Goal: Information Seeking & Learning: Check status

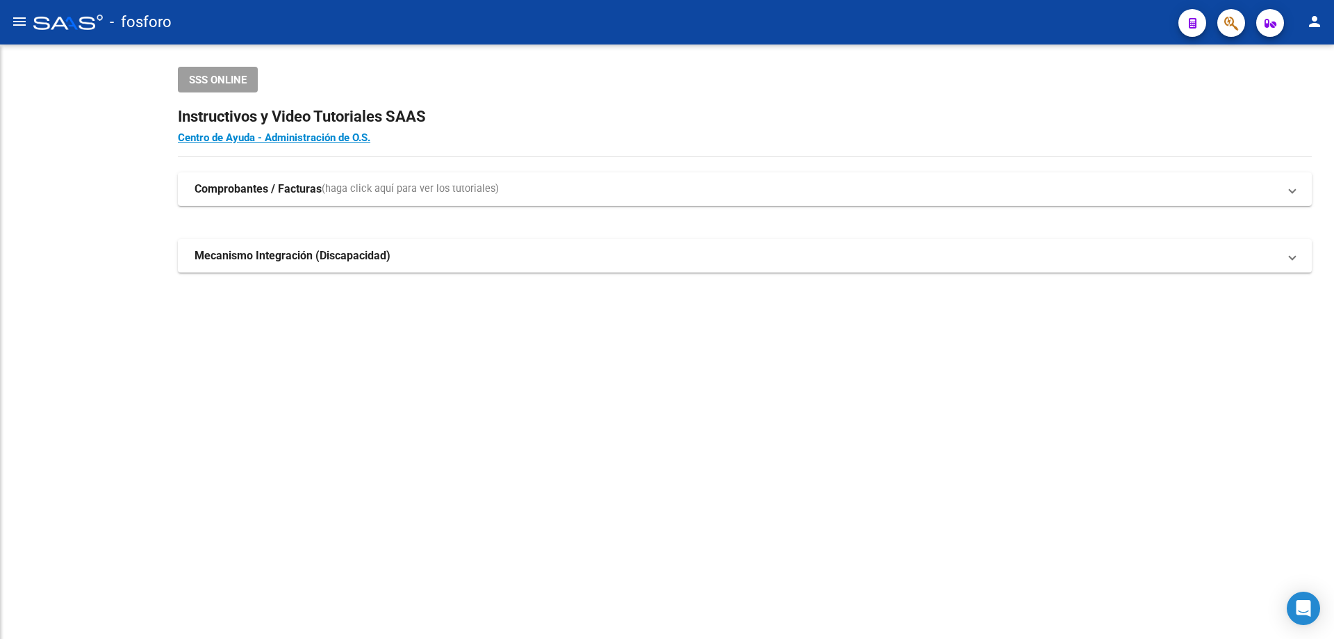
drag, startPoint x: 436, startPoint y: 319, endPoint x: 432, endPoint y: 313, distance: 7.5
click at [435, 320] on div "SSS ONLINE Instructivos y Video Tutoriales SAAS Centro de Ayuda - Administració…" at bounding box center [745, 191] width 1178 height 295
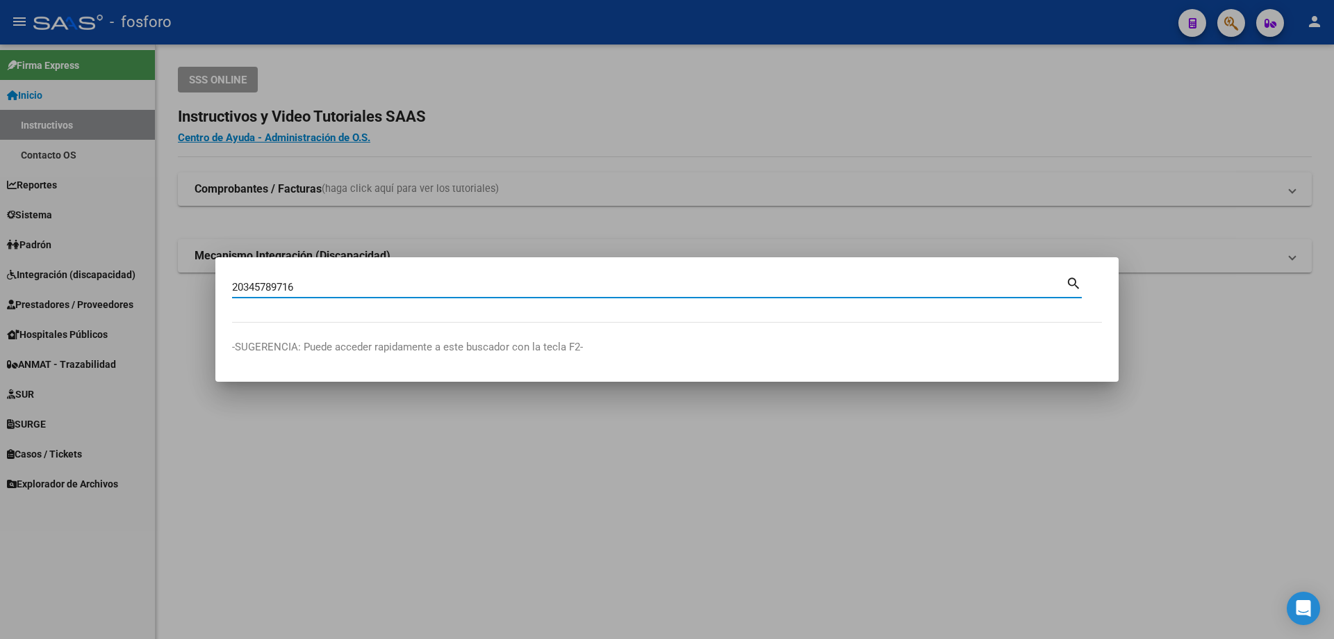
type input "20345789716"
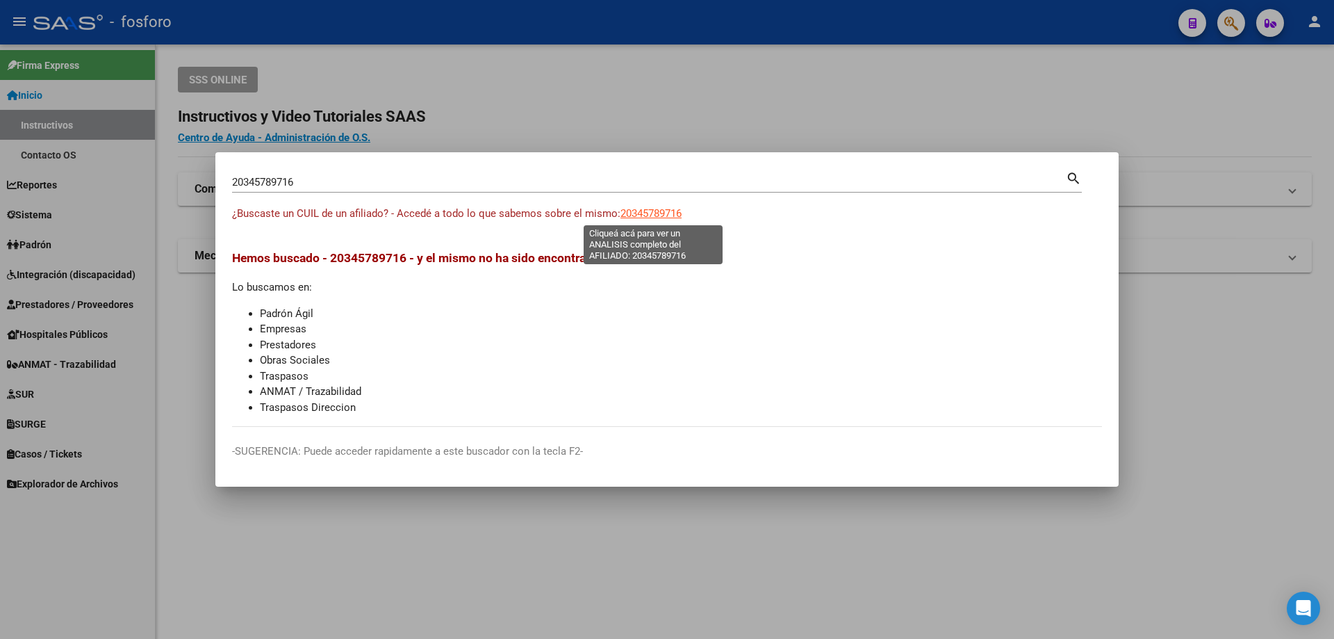
click at [665, 213] on span "20345789716" at bounding box center [651, 213] width 61 height 13
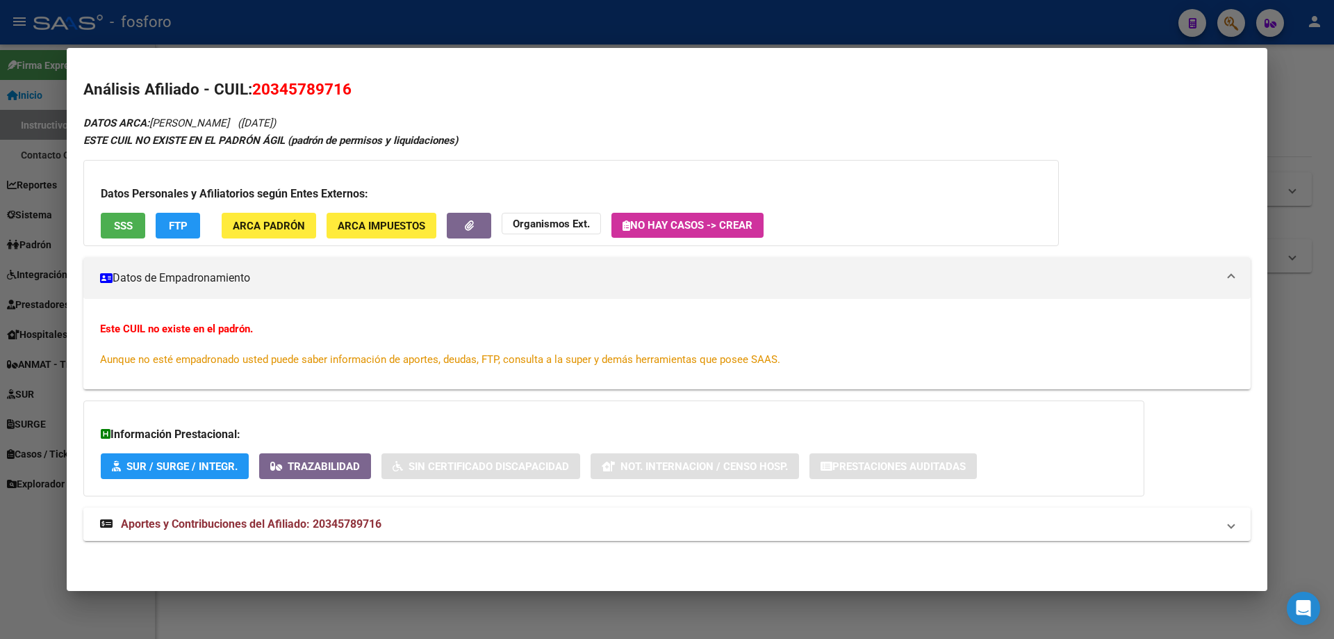
click at [136, 216] on button "SSS" at bounding box center [123, 226] width 44 height 26
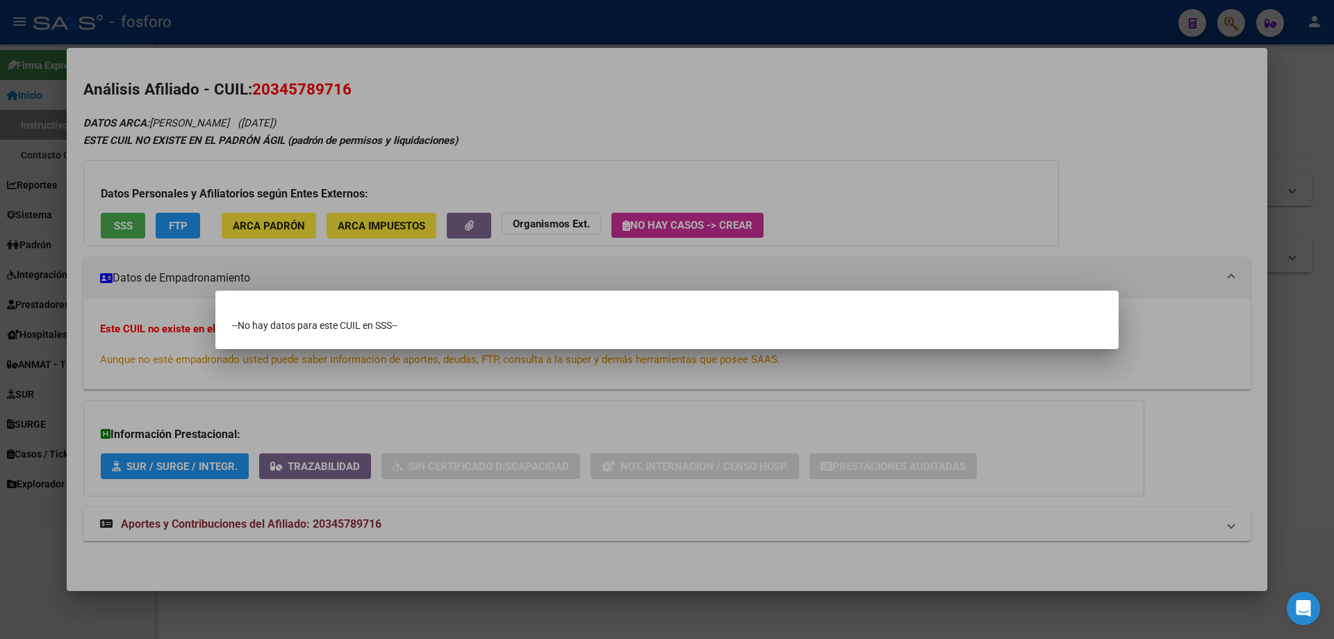
drag, startPoint x: 400, startPoint y: 326, endPoint x: 202, endPoint y: 255, distance: 210.3
click at [397, 324] on div "--No hay datos para este CUIL en SSS--" at bounding box center [667, 325] width 870 height 14
drag, startPoint x: 172, startPoint y: 263, endPoint x: 179, endPoint y: 253, distance: 12.9
click at [172, 263] on div at bounding box center [667, 319] width 1334 height 639
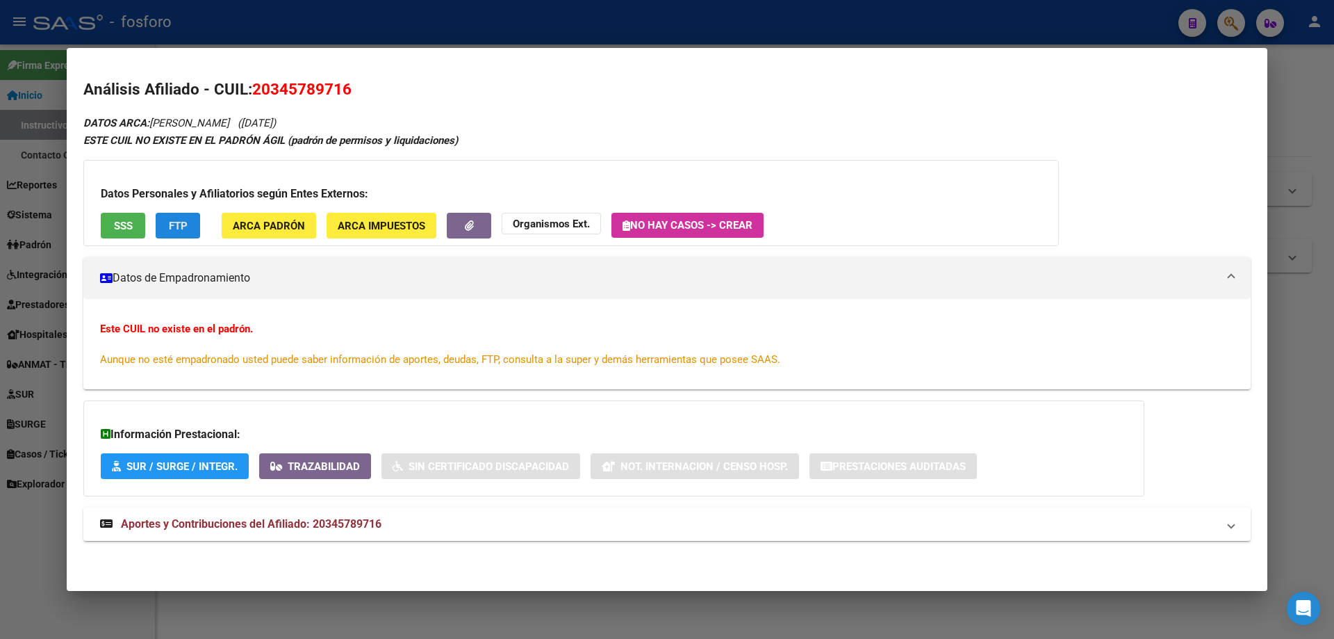
click at [175, 229] on span "FTP" at bounding box center [178, 226] width 19 height 13
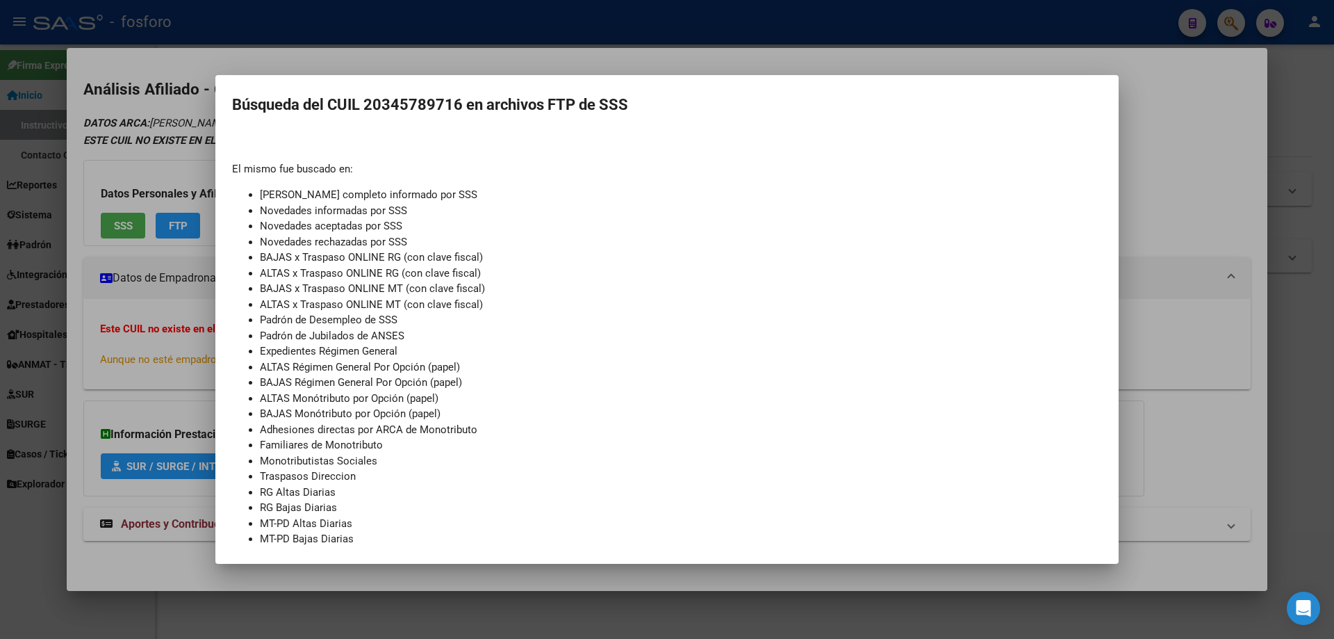
scroll to position [41, 0]
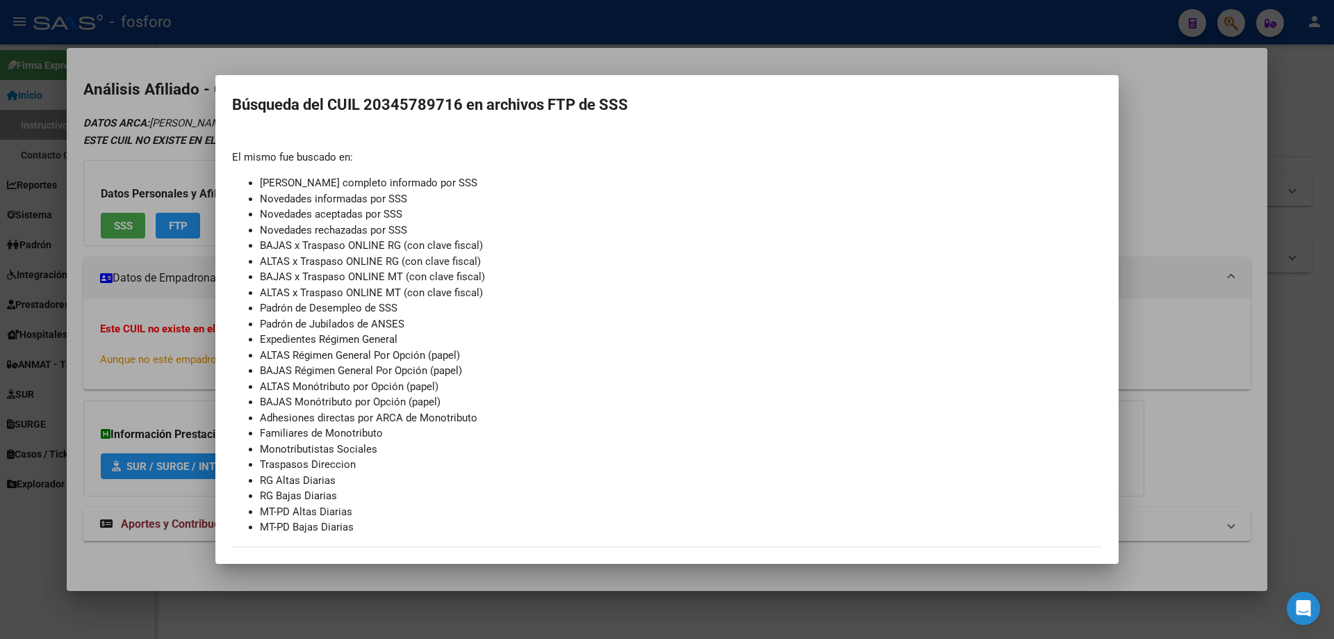
drag, startPoint x: 238, startPoint y: 336, endPoint x: 170, endPoint y: 413, distance: 103.0
click at [170, 413] on div "20345789716 Buscar (apellido, dni, cuil, nro traspaso, cuit, obra social) searc…" at bounding box center [667, 319] width 1334 height 639
drag, startPoint x: 174, startPoint y: 511, endPoint x: 169, endPoint y: 523, distance: 13.4
click at [172, 511] on div at bounding box center [667, 319] width 1334 height 639
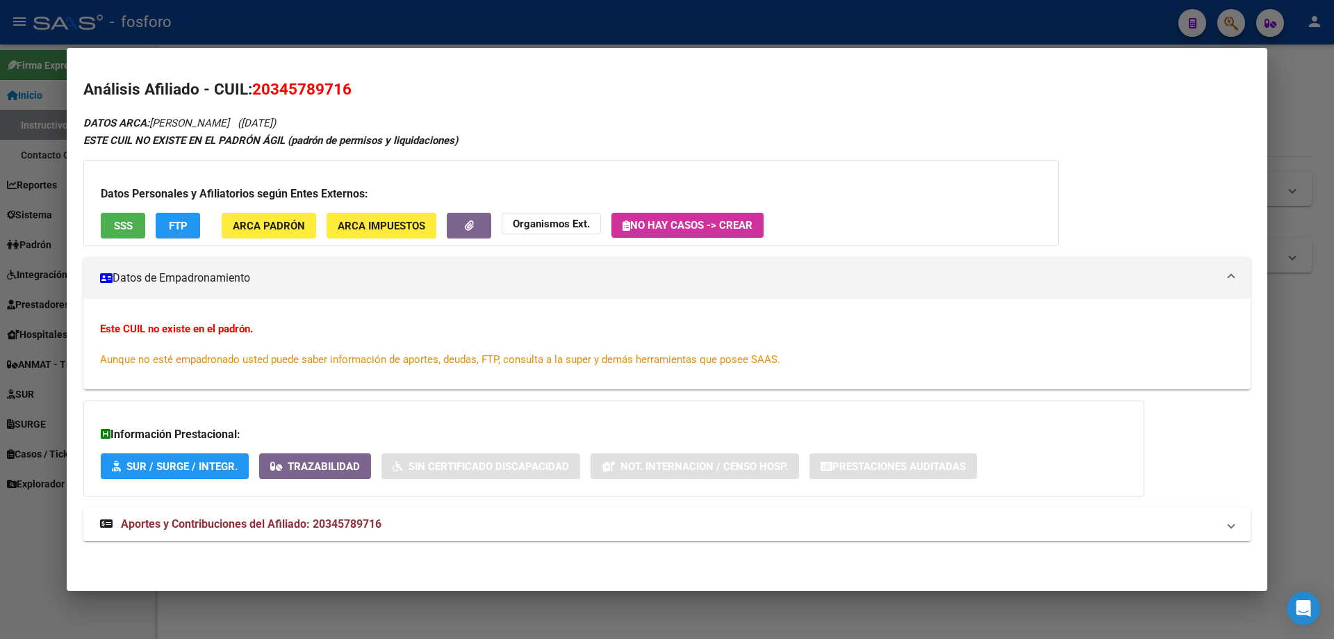
click at [170, 525] on span "Aportes y Contribuciones del Afiliado: 20345789716" at bounding box center [251, 523] width 261 height 13
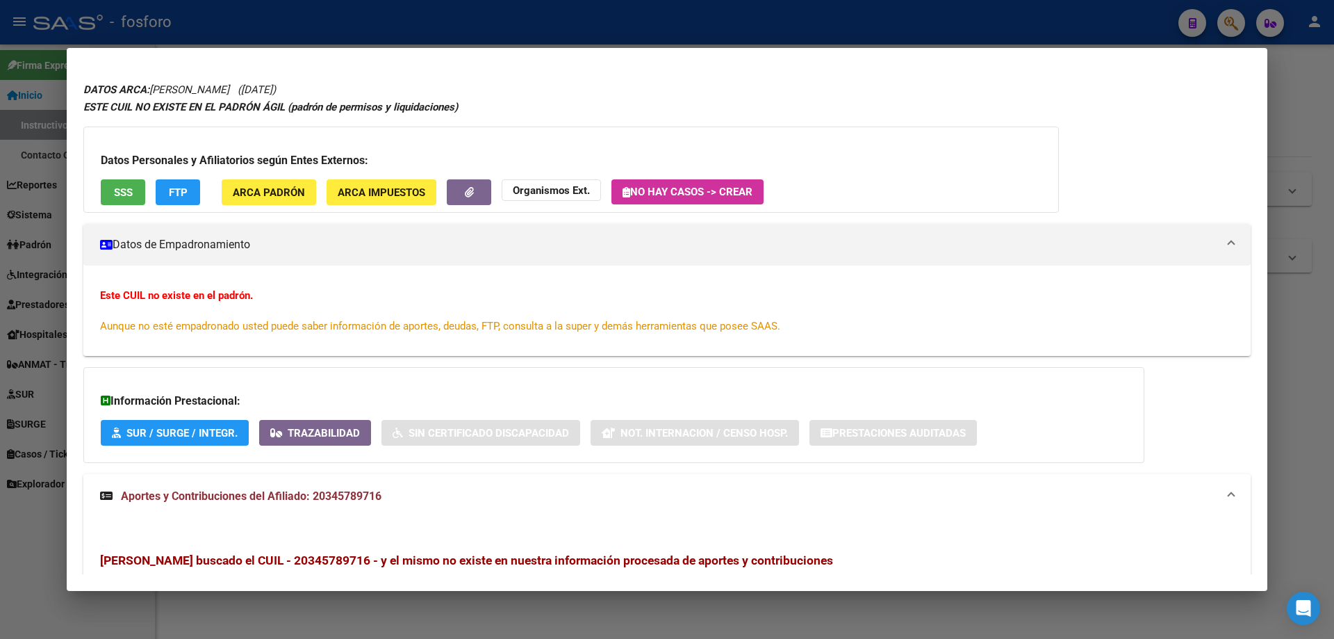
scroll to position [6, 0]
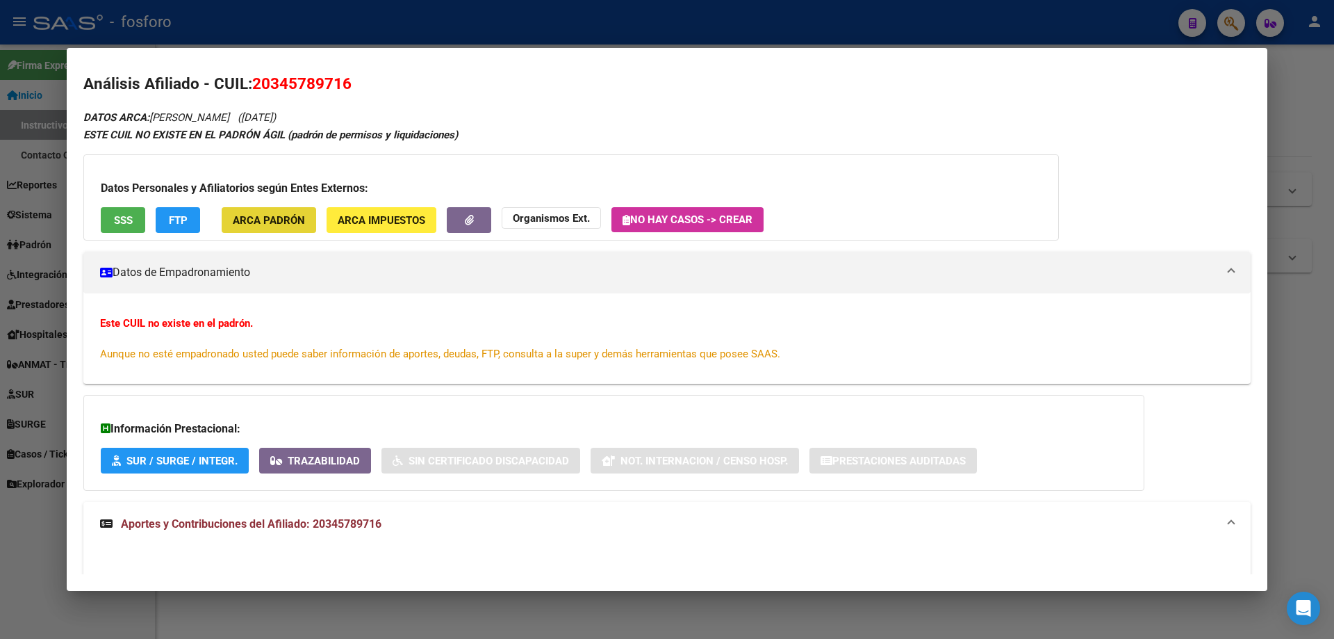
click at [275, 224] on span "ARCA Padrón" at bounding box center [269, 220] width 72 height 13
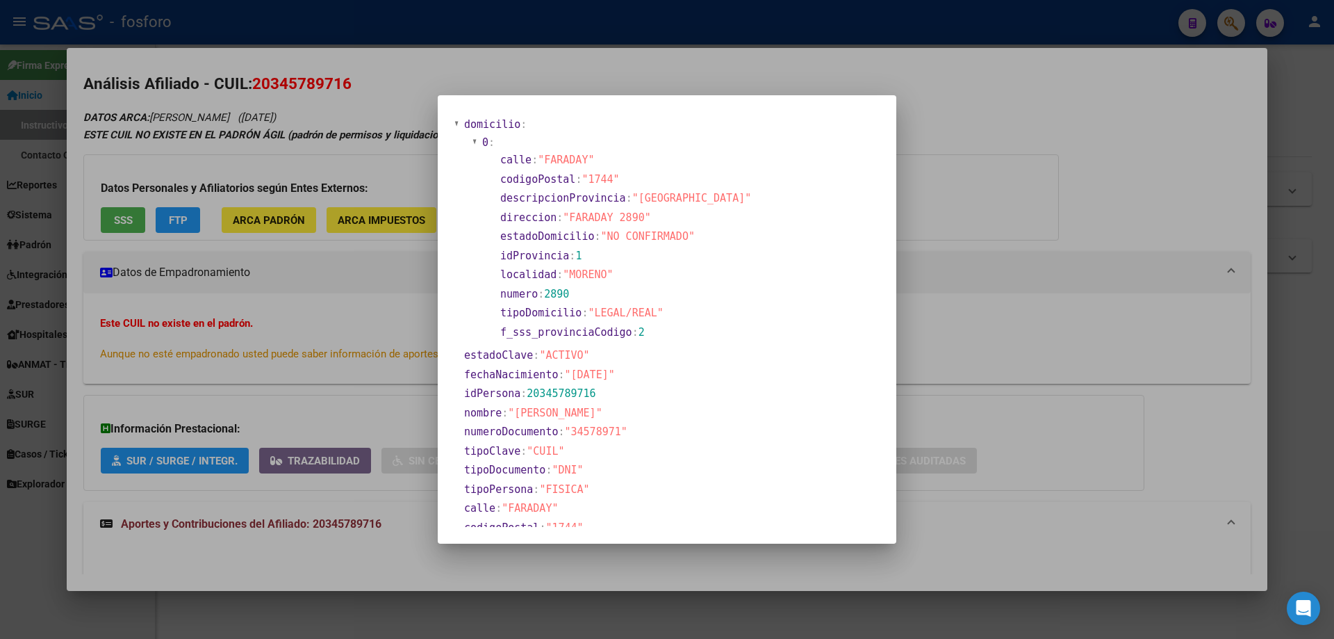
scroll to position [0, 0]
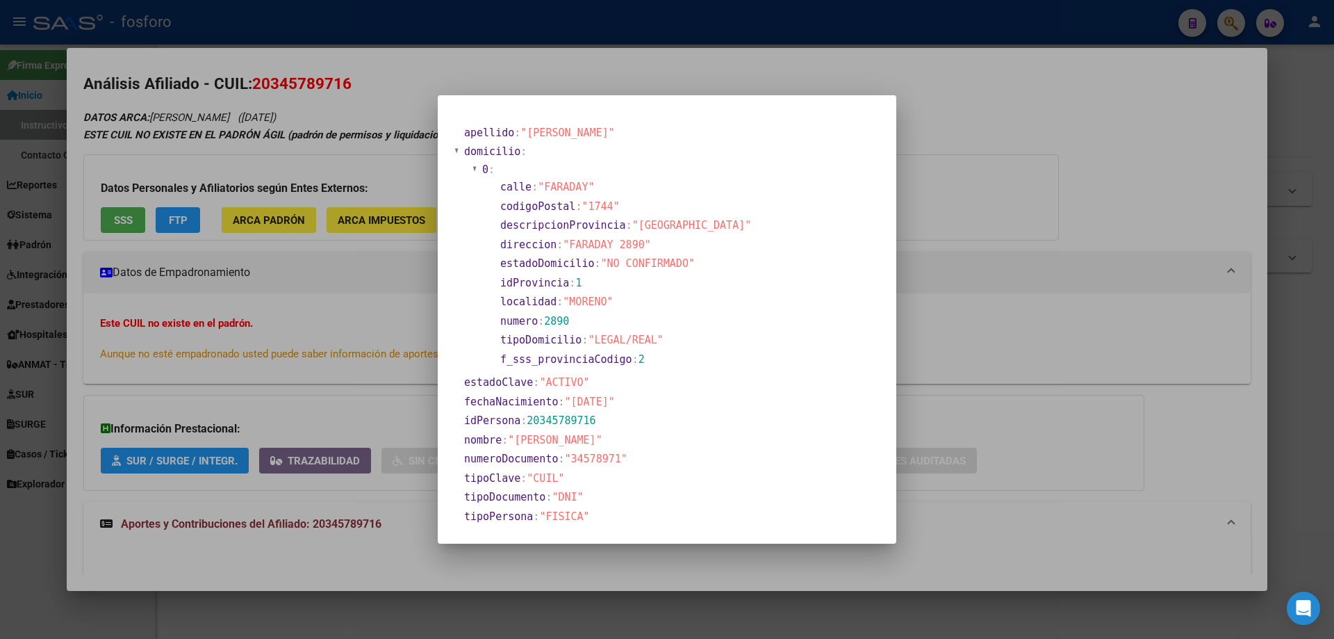
click at [582, 247] on span ""FARADAY 2890"" at bounding box center [607, 244] width 88 height 13
click at [665, 369] on div "apellido : "[PERSON_NAME]" domicilio : 0 : calle : "FARADAY" codigoPostal : "17…" at bounding box center [666, 430] width 425 height 614
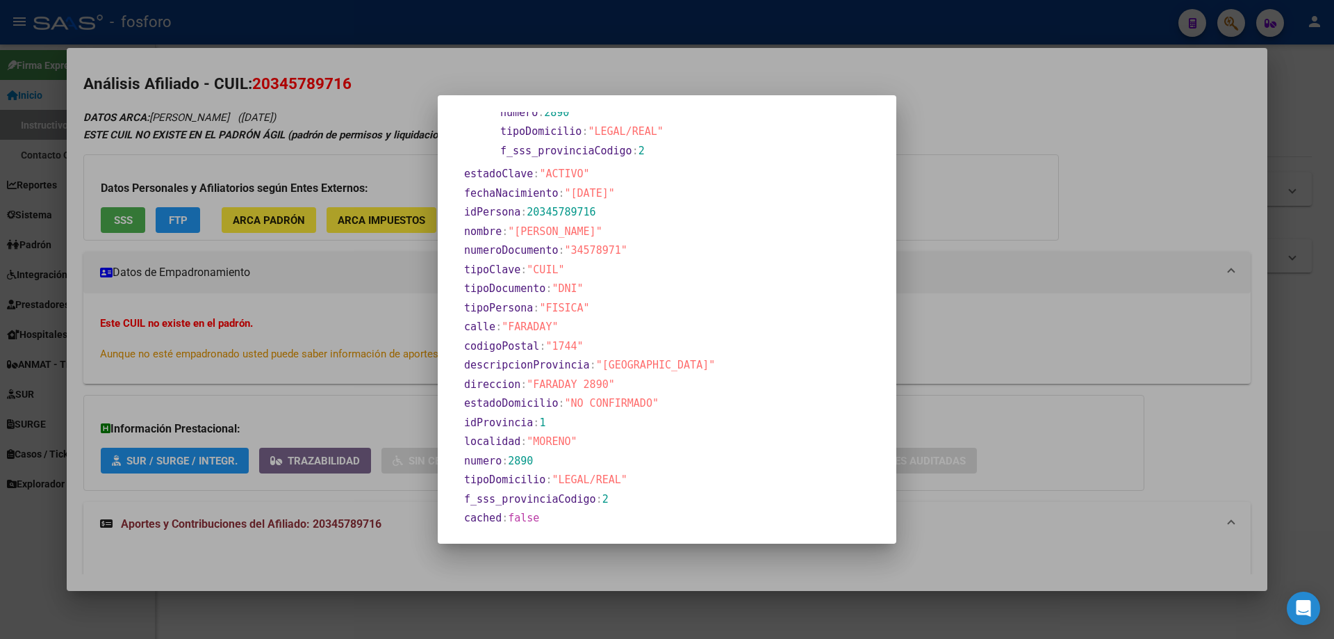
scroll to position [210, 0]
click at [591, 372] on section "descripcionProvincia : "[GEOGRAPHIC_DATA]"" at bounding box center [610, 363] width 294 height 19
drag, startPoint x: 280, startPoint y: 438, endPoint x: 299, endPoint y: 415, distance: 30.6
click at [286, 434] on div at bounding box center [667, 319] width 1334 height 639
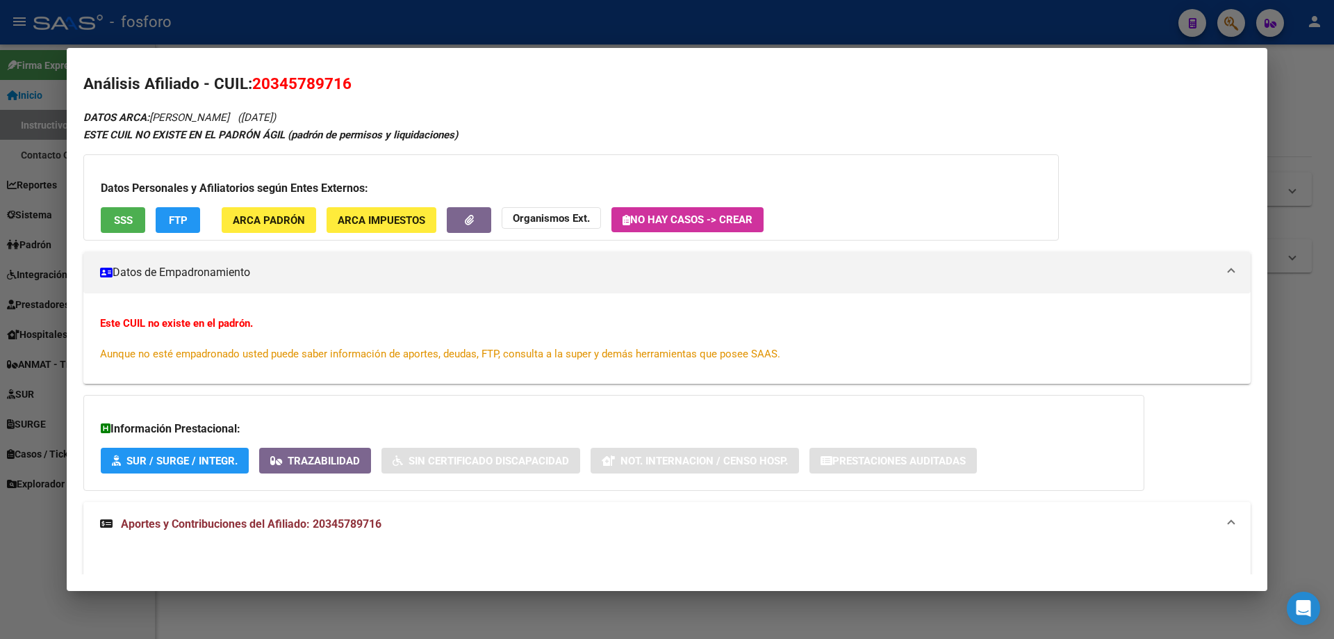
click at [313, 377] on div "Este CUIL no existe en el padrón. Aunque no esté empadronado usted puede saber …" at bounding box center [666, 338] width 1167 height 90
click at [376, 529] on span "Aportes y Contribuciones del Afiliado: 20345789716" at bounding box center [251, 523] width 261 height 13
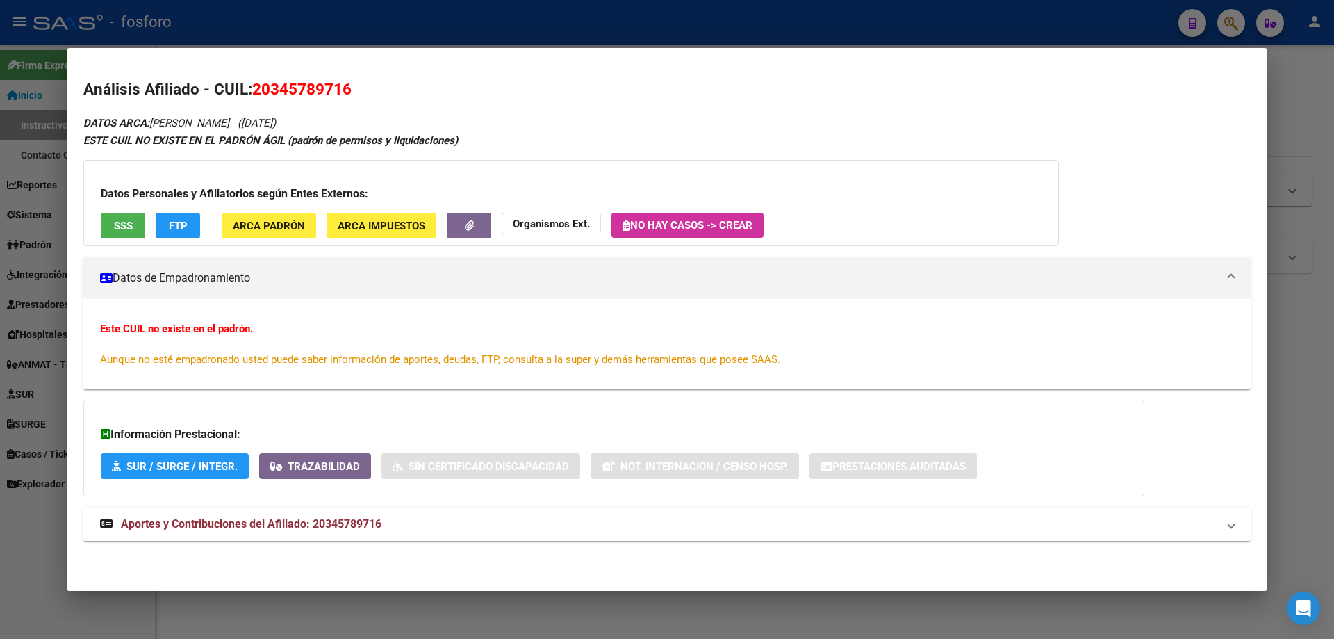
click at [552, 229] on strong "Organismos Ext." at bounding box center [551, 223] width 77 height 13
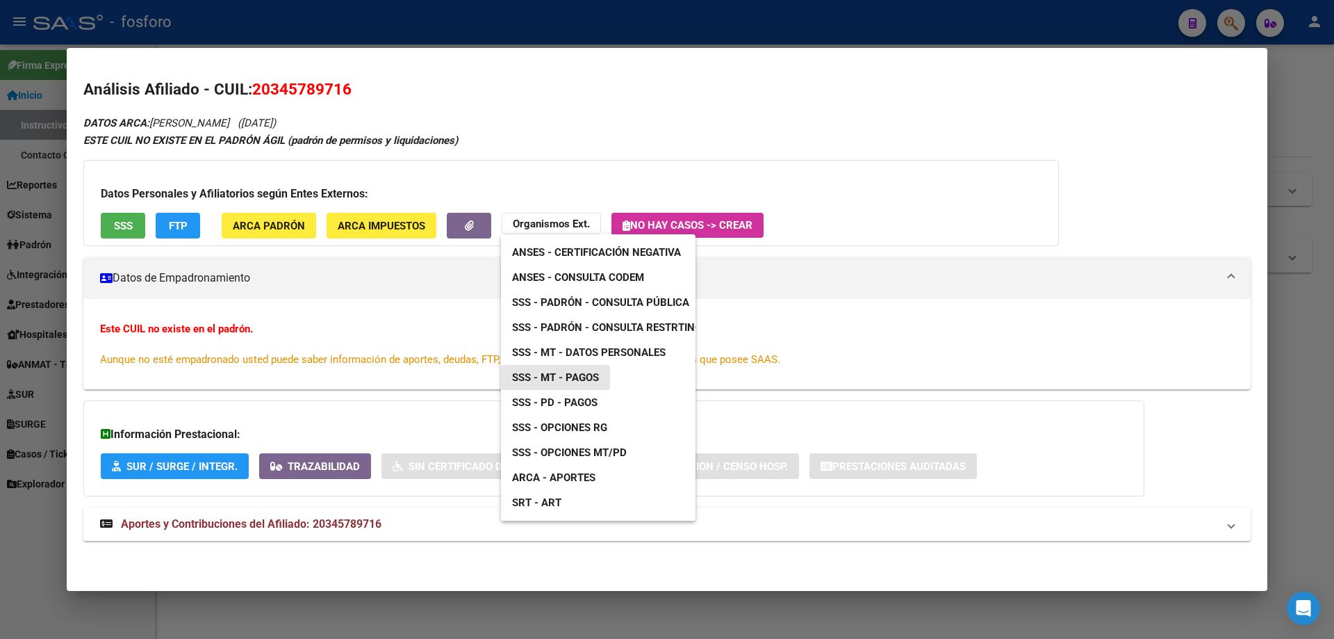
click at [580, 374] on span "SSS - MT - Pagos" at bounding box center [555, 377] width 87 height 13
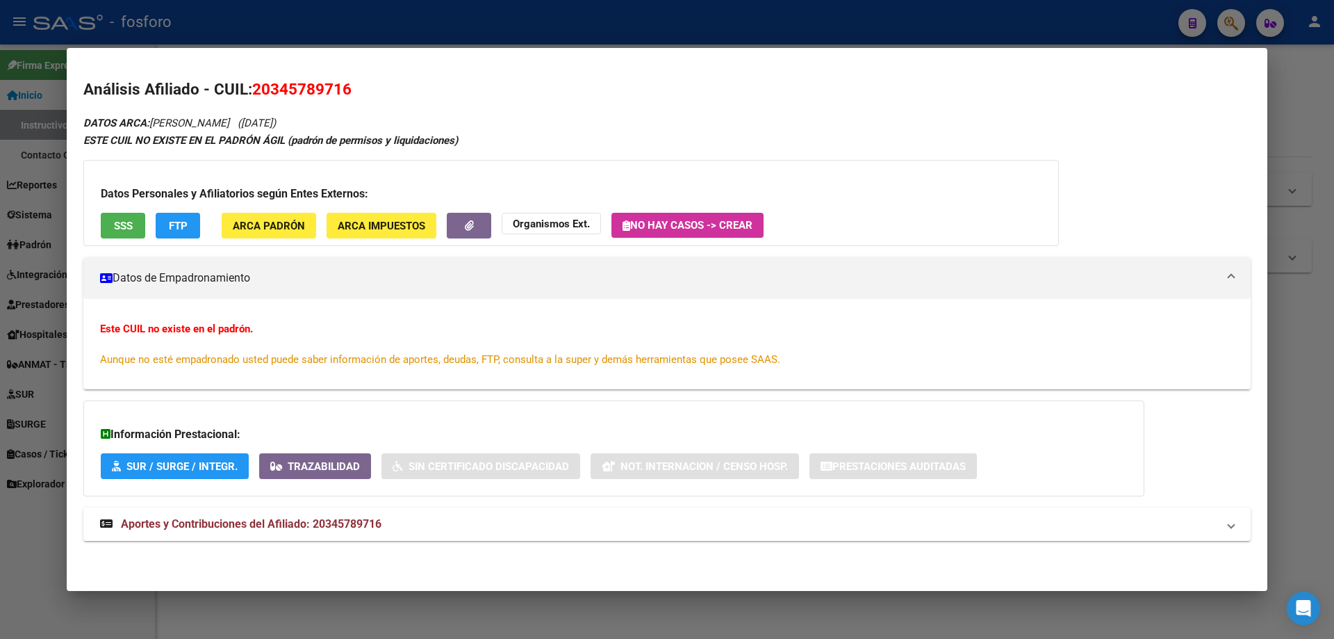
drag, startPoint x: 274, startPoint y: 88, endPoint x: 346, endPoint y: 88, distance: 71.6
click at [346, 88] on span "20345789716" at bounding box center [301, 89] width 99 height 18
copy span "34578971"
click at [330, 84] on span "20345789716" at bounding box center [301, 89] width 99 height 18
